Goal: Task Accomplishment & Management: Manage account settings

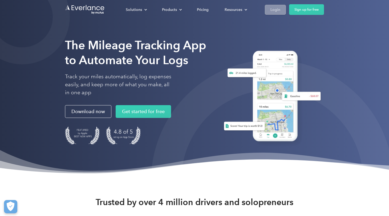
click at [273, 9] on div "Login" at bounding box center [275, 9] width 10 height 7
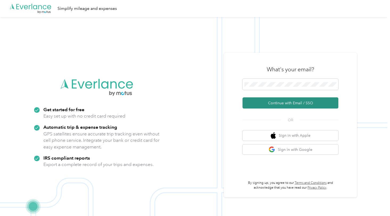
click at [269, 102] on button "Continue with Email / SSO" at bounding box center [291, 103] width 96 height 11
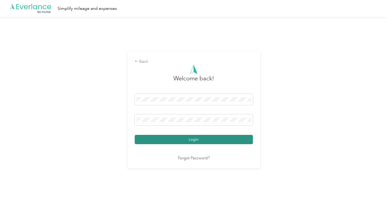
click at [195, 138] on button "Login" at bounding box center [194, 139] width 118 height 9
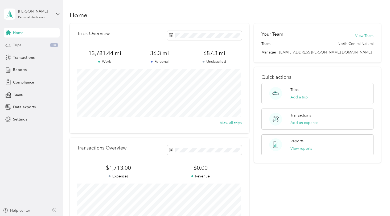
click at [18, 44] on span "Trips" at bounding box center [17, 45] width 8 height 6
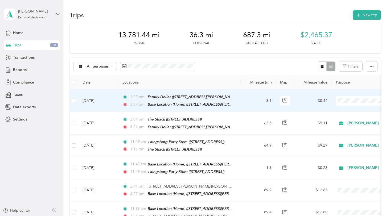
click at [349, 109] on span "Acosta" at bounding box center [362, 111] width 49 height 6
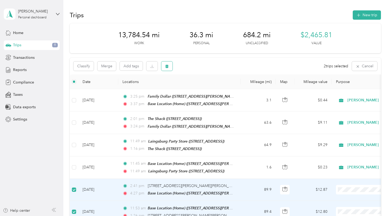
click at [167, 66] on icon "button" at bounding box center [166, 66] width 3 height 3
click at [202, 90] on button "Yes" at bounding box center [207, 88] width 10 height 9
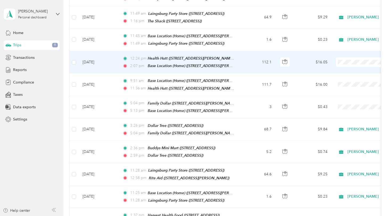
scroll to position [133, 0]
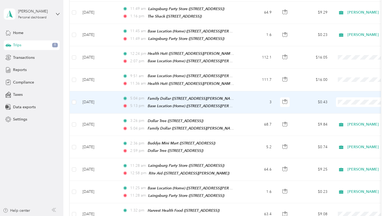
click at [342, 109] on span "Acosta" at bounding box center [362, 109] width 49 height 6
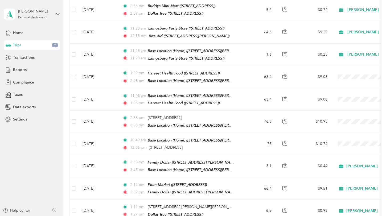
scroll to position [266, 0]
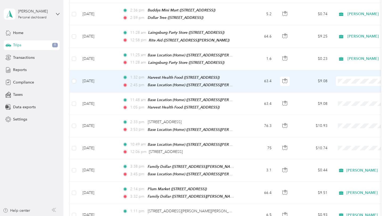
click at [345, 86] on span "Acosta" at bounding box center [362, 85] width 49 height 6
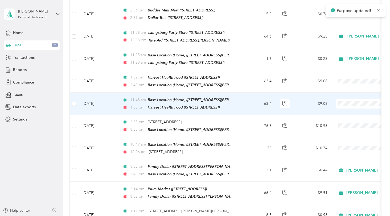
click at [344, 104] on li "Acosta" at bounding box center [357, 107] width 66 height 9
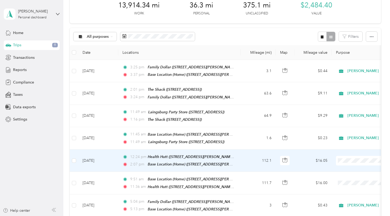
scroll to position [107, 0]
